Goal: Navigation & Orientation: Find specific page/section

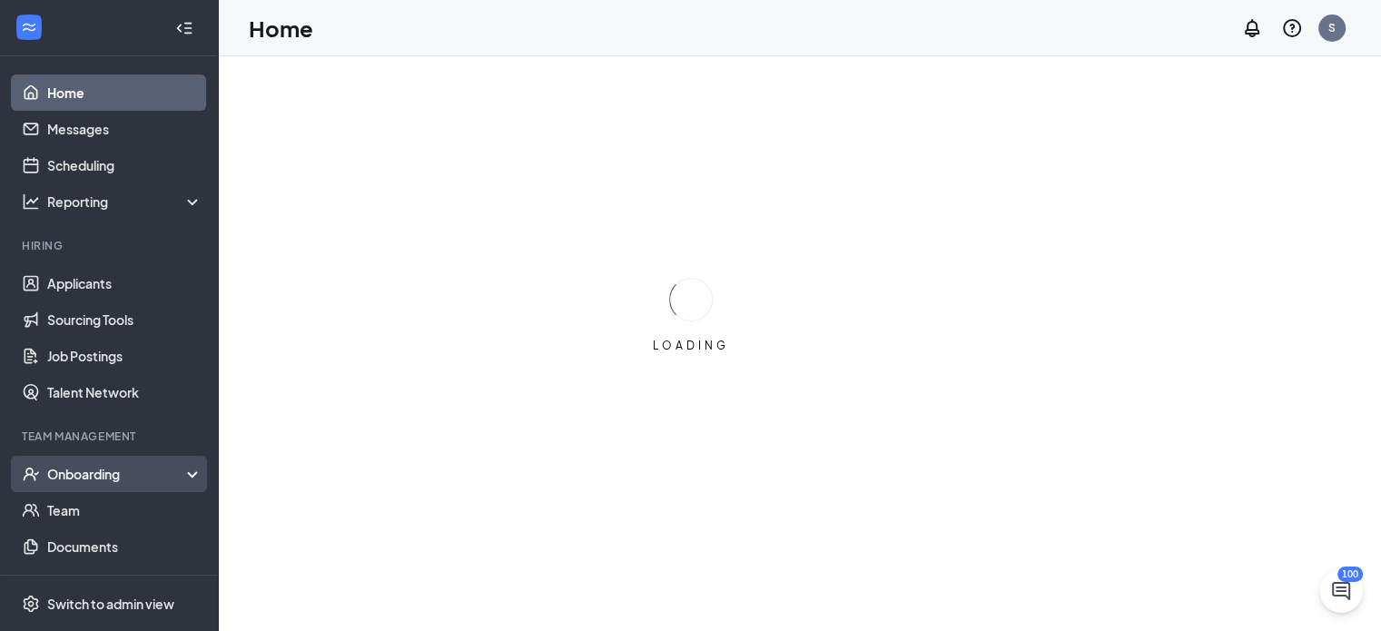
click at [83, 466] on div "Onboarding" at bounding box center [117, 474] width 140 height 18
click at [80, 505] on link "Overview" at bounding box center [124, 510] width 155 height 36
click at [142, 478] on div "Onboarding" at bounding box center [117, 474] width 140 height 18
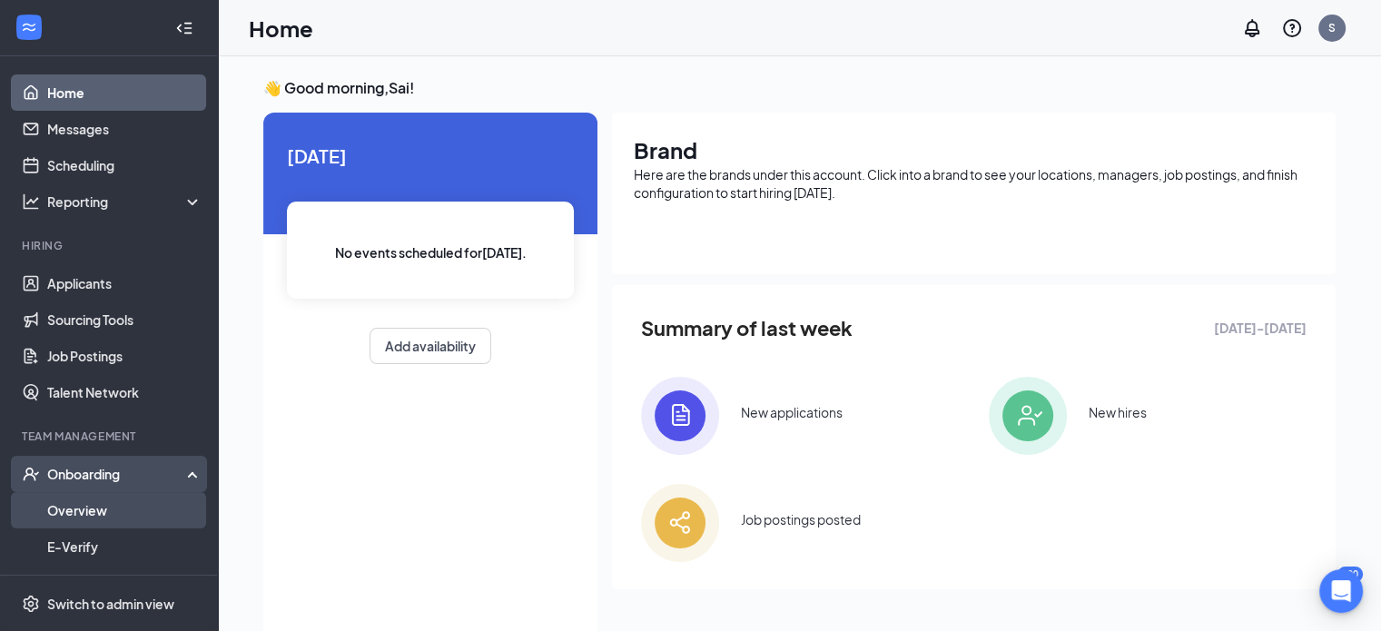
click at [82, 519] on link "Overview" at bounding box center [124, 510] width 155 height 36
